Goal: Transaction & Acquisition: Download file/media

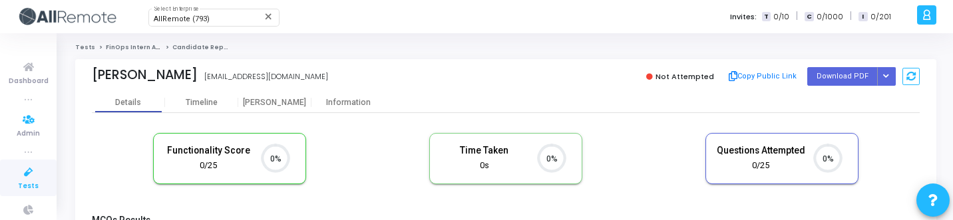
scroll to position [28, 34]
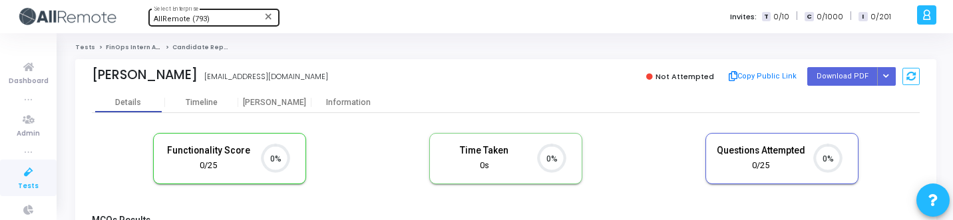
click at [182, 26] on div "AllRemote (793) Select Enterprise" at bounding box center [214, 17] width 120 height 20
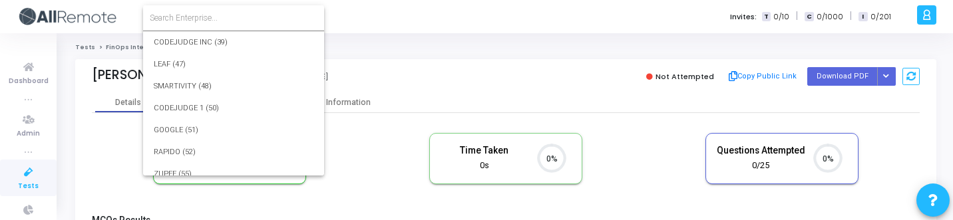
click at [190, 21] on input at bounding box center [234, 18] width 168 height 12
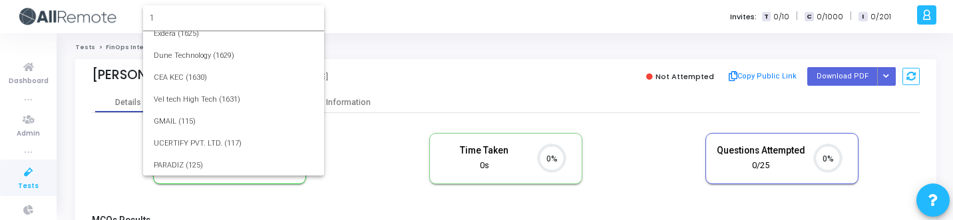
scroll to position [0, 0]
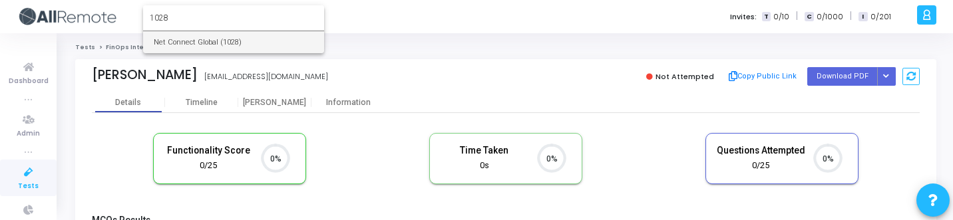
type input "1028"
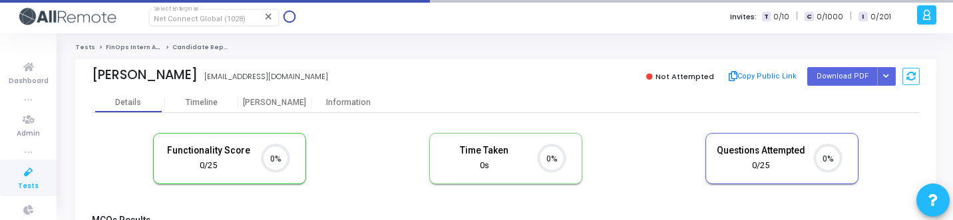
click at [24, 182] on span "Tests" at bounding box center [28, 186] width 21 height 11
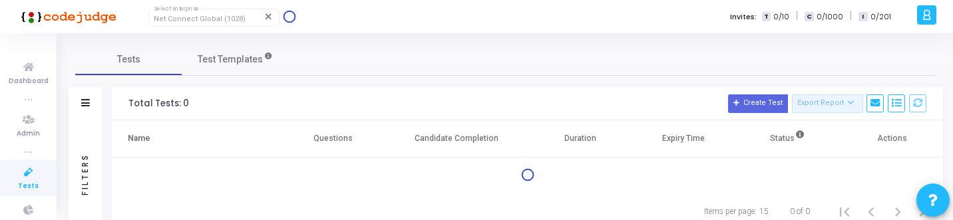
click at [32, 176] on icon at bounding box center [29, 172] width 28 height 17
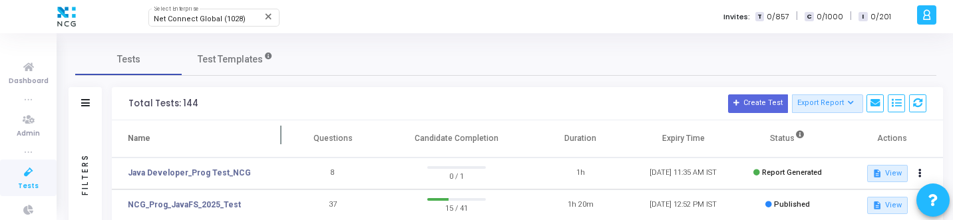
scroll to position [7, 0]
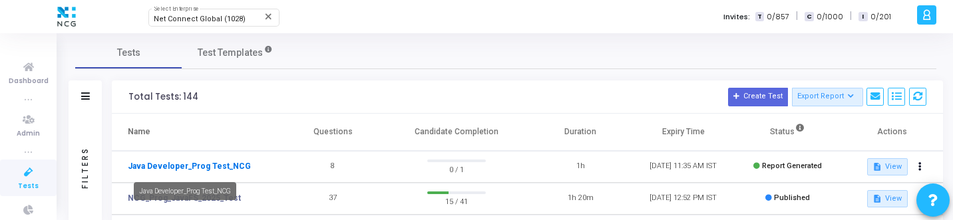
click at [206, 166] on link "Java Developer_Prog Test_NCG" at bounding box center [189, 166] width 123 height 12
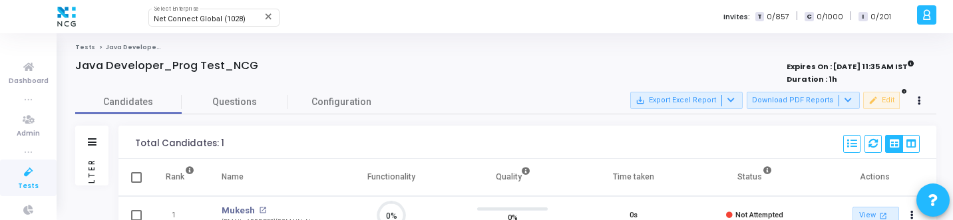
scroll to position [6, 6]
click at [517, 103] on div "Candidates Questions Configuration" at bounding box center [505, 102] width 861 height 23
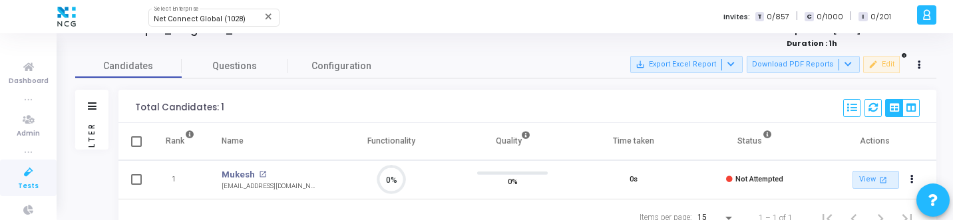
scroll to position [0, 0]
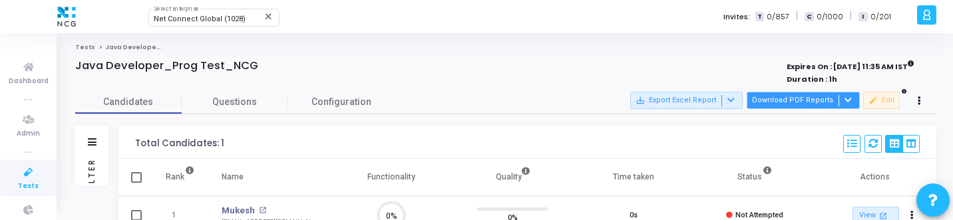
click at [788, 95] on button "Download PDF Reports" at bounding box center [803, 100] width 113 height 17
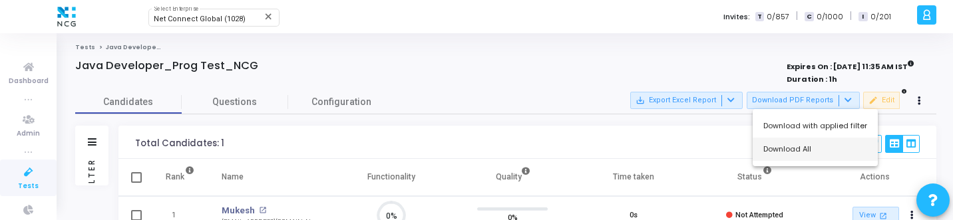
click at [791, 155] on button "Download All" at bounding box center [815, 149] width 125 height 23
